Goal: Task Accomplishment & Management: Use online tool/utility

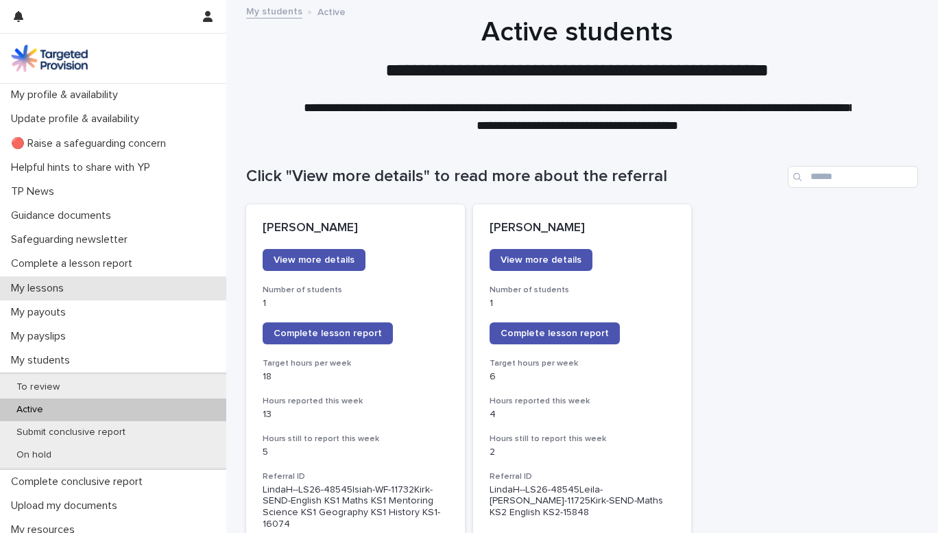
click at [60, 286] on p "My lessons" at bounding box center [39, 288] width 69 height 13
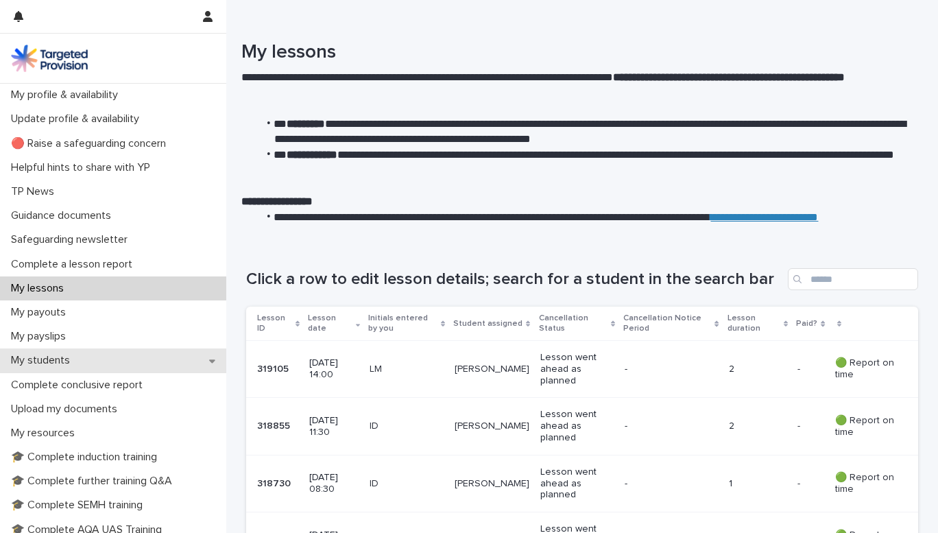
click at [58, 360] on p "My students" at bounding box center [42, 360] width 75 height 13
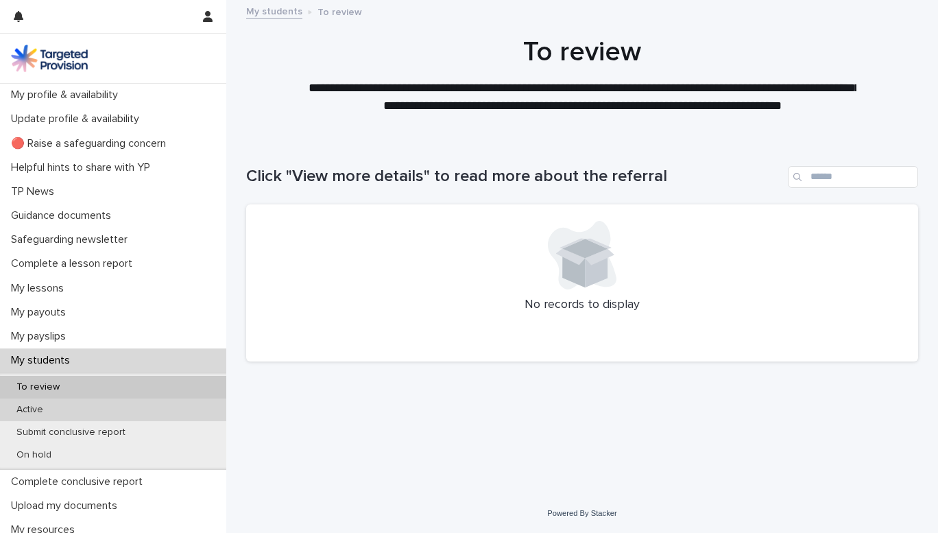
click at [24, 409] on p "Active" at bounding box center [29, 410] width 49 height 12
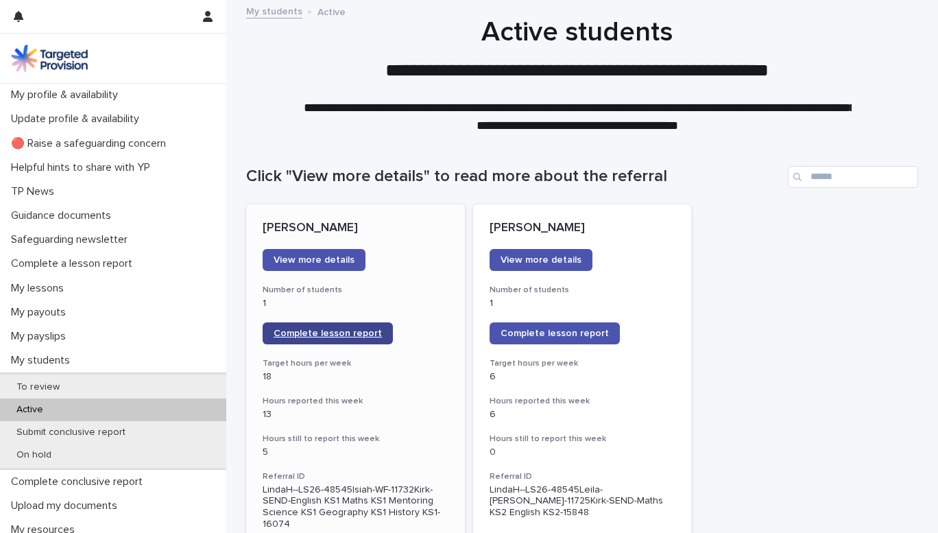
click at [335, 330] on span "Complete lesson report" at bounding box center [327, 333] width 108 height 10
